Goal: Task Accomplishment & Management: Use online tool/utility

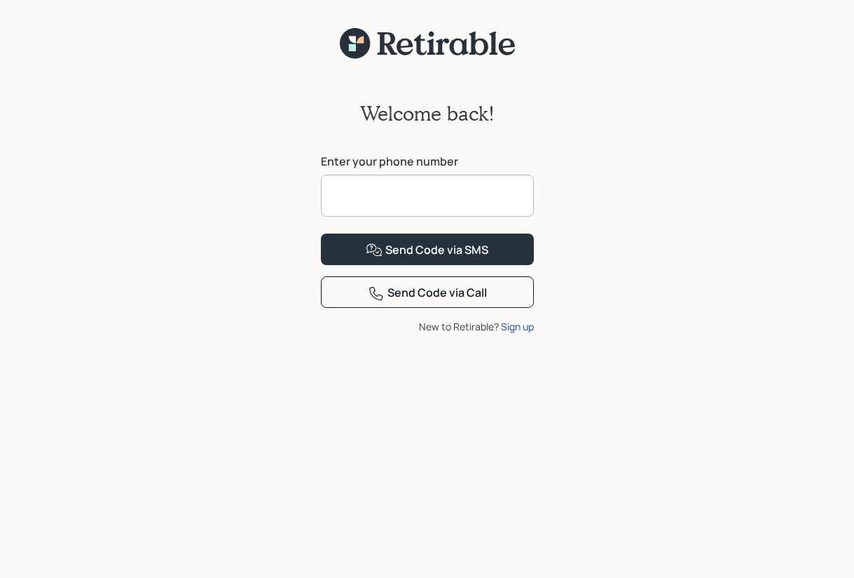
click at [337, 195] on input at bounding box center [427, 196] width 213 height 42
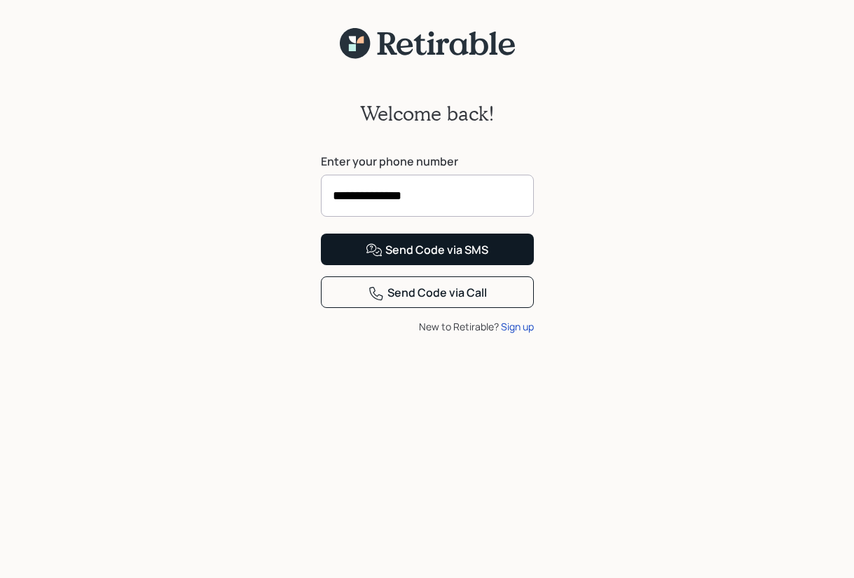
type input "**********"
click at [405, 259] on div "Send Code via SMS" at bounding box center [427, 250] width 123 height 17
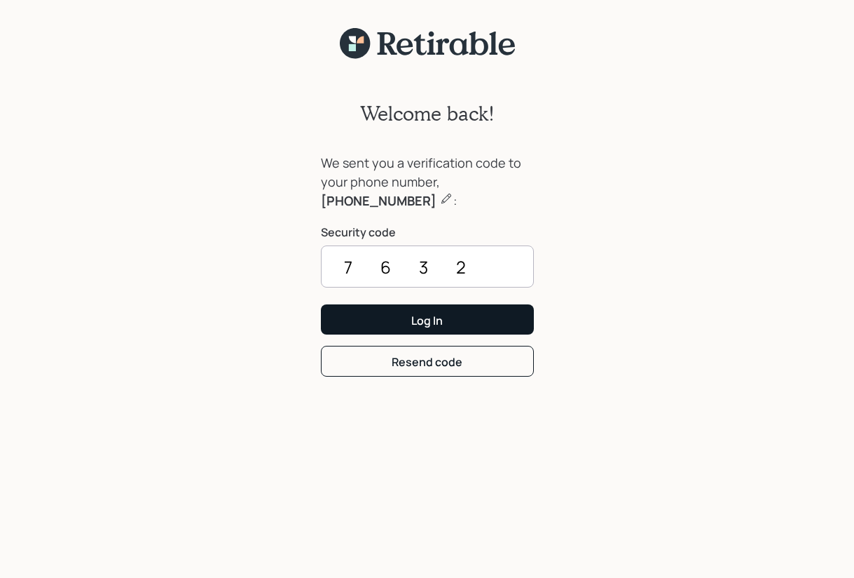
type input "7632"
click at [430, 320] on div "Log In" at bounding box center [427, 320] width 32 height 15
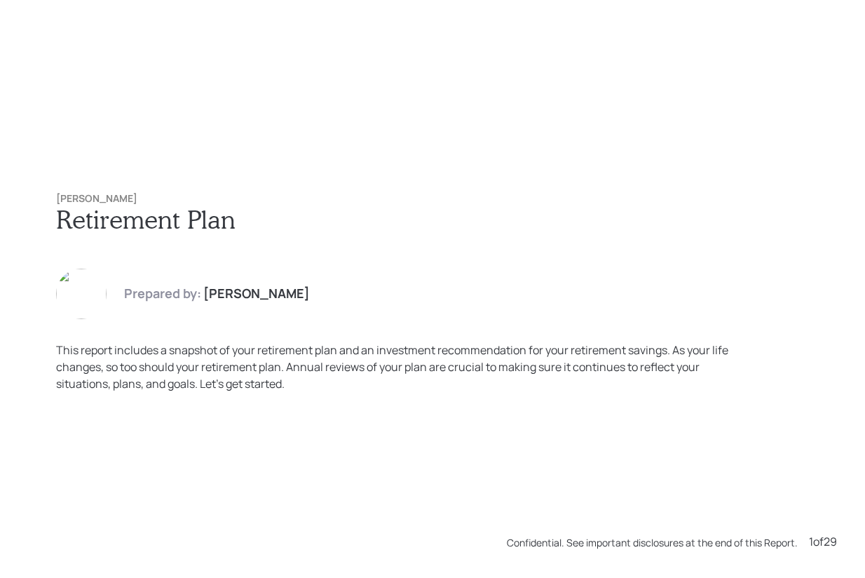
click at [147, 224] on h1 "Retirement Plan" at bounding box center [432, 219] width 753 height 30
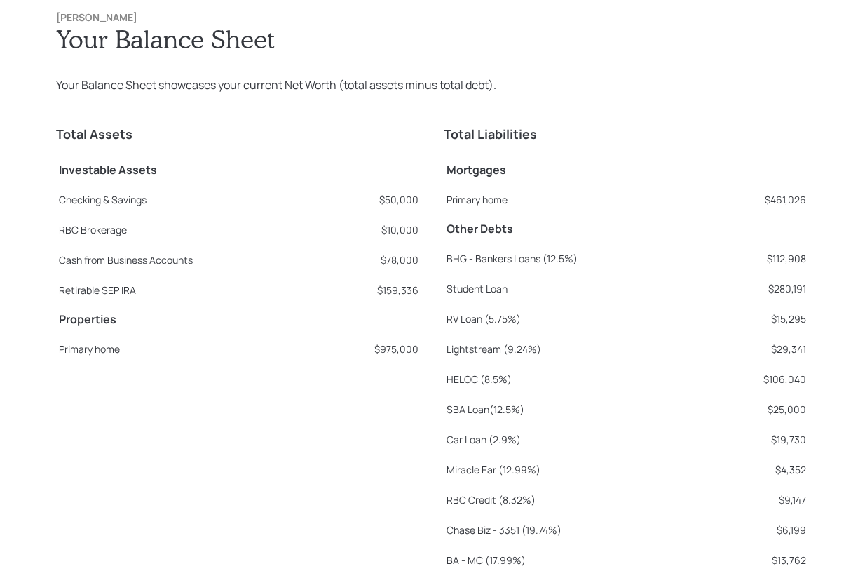
scroll to position [1733, 0]
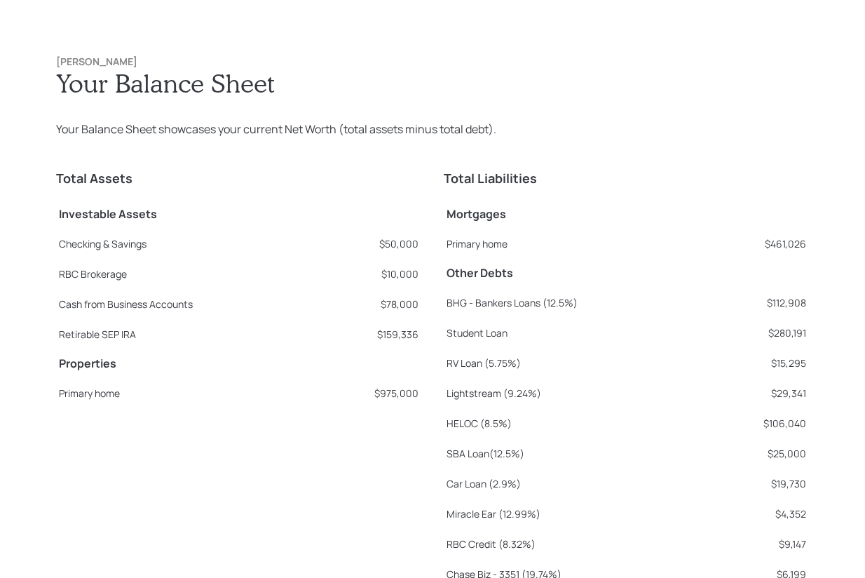
click at [646, 269] on h5 "Other Debts" at bounding box center [627, 272] width 360 height 13
click at [751, 154] on div "[PERSON_NAME] Your Balance Sheet Your Balance Sheet showcases your current Net …" at bounding box center [432, 405] width 809 height 754
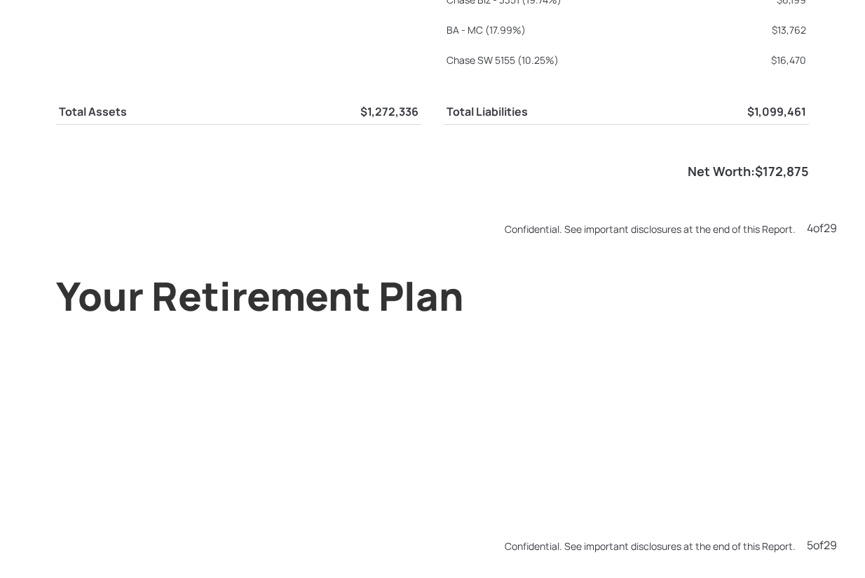
scroll to position [2310, 0]
